Goal: Information Seeking & Learning: Learn about a topic

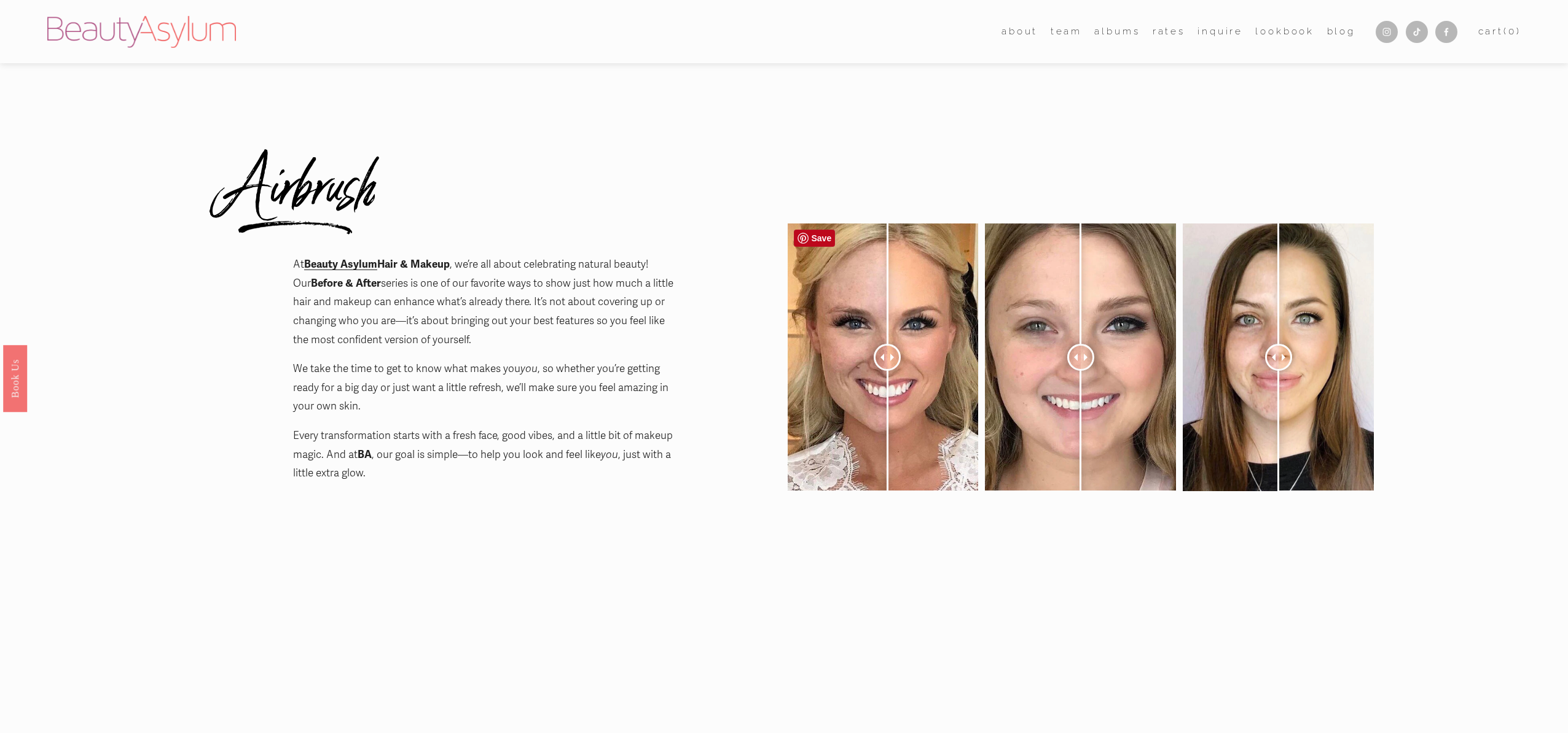
click at [887, 349] on div at bounding box center [887, 358] width 27 height 27
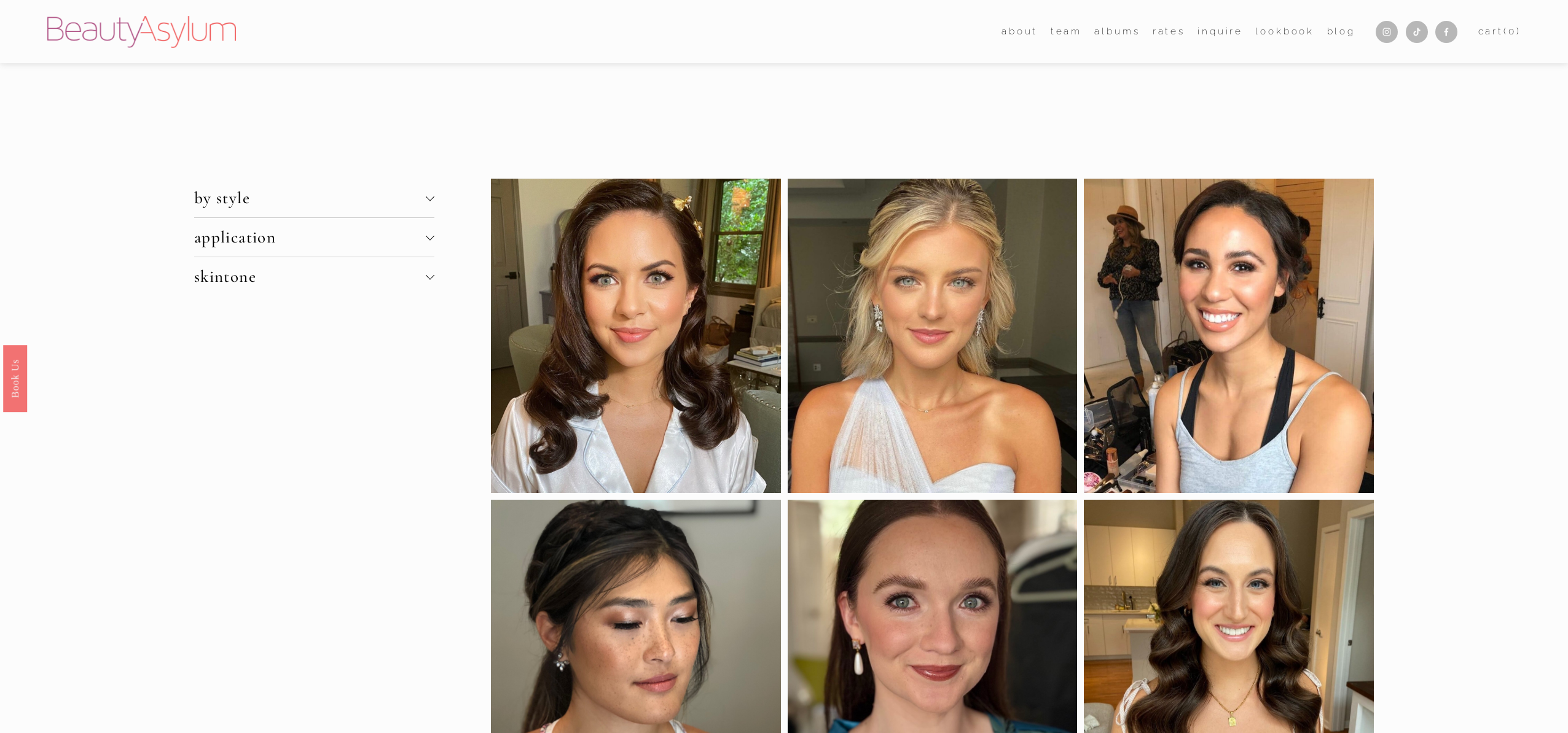
click at [344, 235] on span "application" at bounding box center [309, 237] width 231 height 20
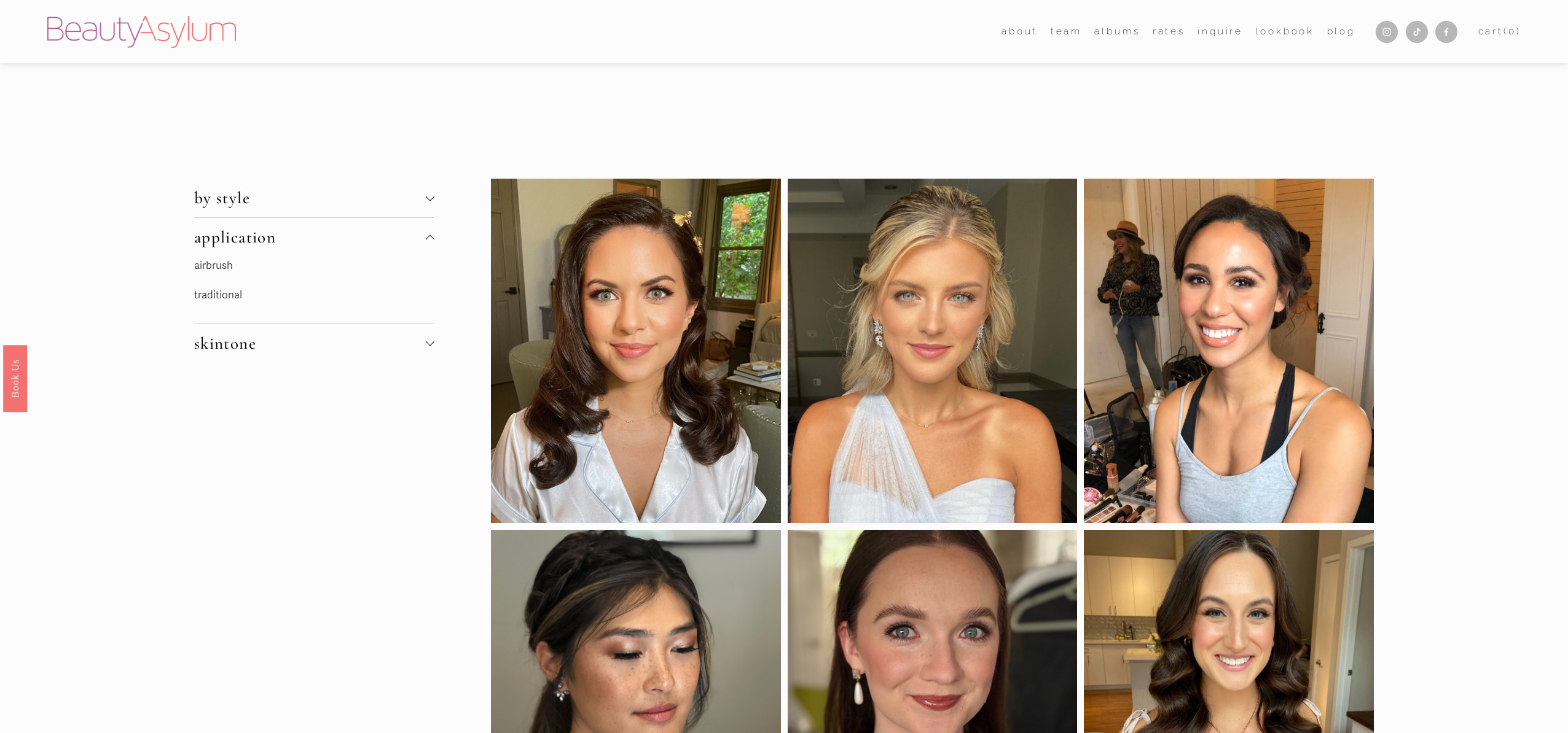
click at [666, 62] on div "Skip to Content Open Menu Close Menu about (" at bounding box center [784, 31] width 1568 height 63
